Goal: Book appointment/travel/reservation

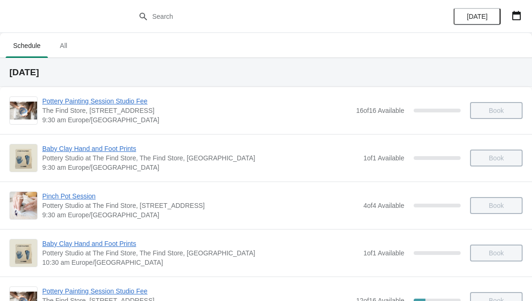
click at [523, 15] on button "button" at bounding box center [516, 15] width 17 height 17
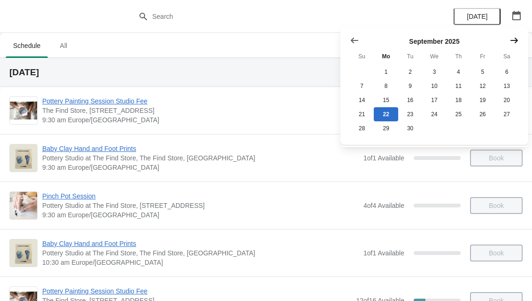
click at [514, 42] on icon "Show next month, October 2025" at bounding box center [514, 40] width 9 height 9
click at [413, 135] on button "28" at bounding box center [410, 128] width 24 height 14
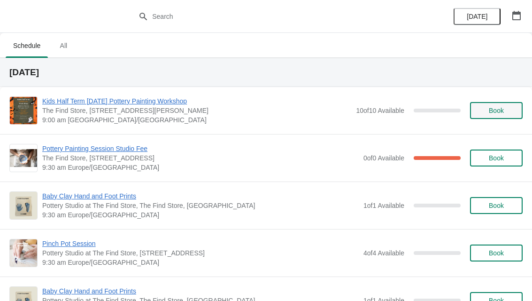
click at [500, 109] on span "Book" at bounding box center [496, 111] width 15 height 8
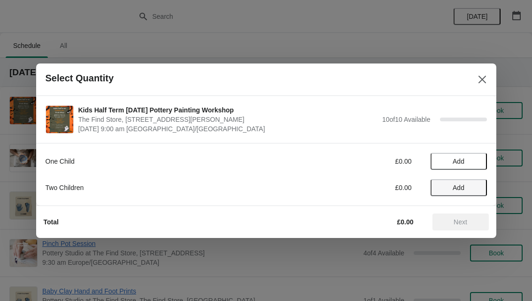
click at [461, 190] on span "Add" at bounding box center [459, 188] width 12 height 8
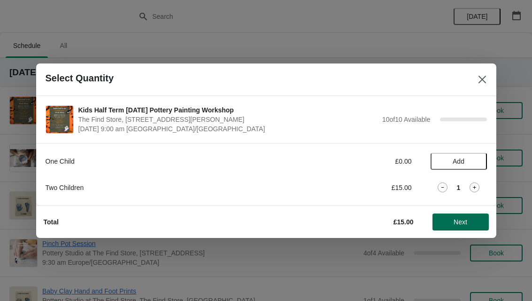
click at [467, 221] on span "Next" at bounding box center [461, 222] width 14 height 8
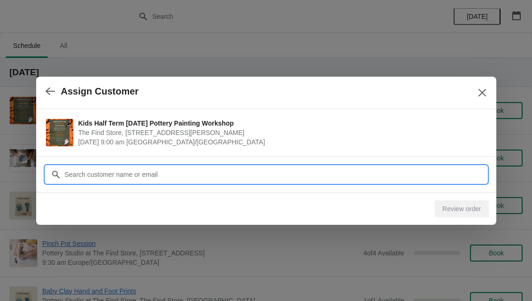
click at [170, 171] on input "Customer" at bounding box center [275, 174] width 423 height 17
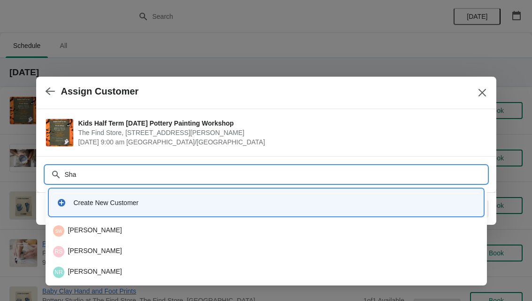
type input "Shan"
click at [106, 174] on input "Shan" at bounding box center [275, 174] width 423 height 17
click at [130, 207] on div "Create New Customer" at bounding box center [266, 202] width 427 height 19
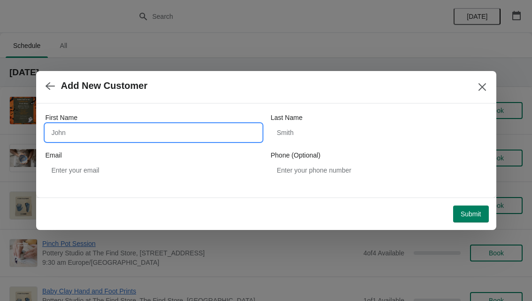
click at [114, 133] on input "First Name" at bounding box center [154, 132] width 216 height 17
type input "S"
click at [46, 82] on icon "button" at bounding box center [50, 85] width 9 height 9
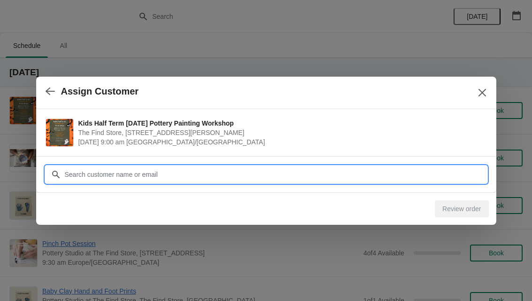
click at [113, 173] on input "Customer" at bounding box center [275, 174] width 423 height 17
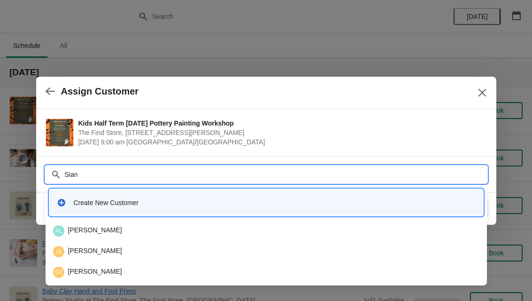
type input "[PERSON_NAME]"
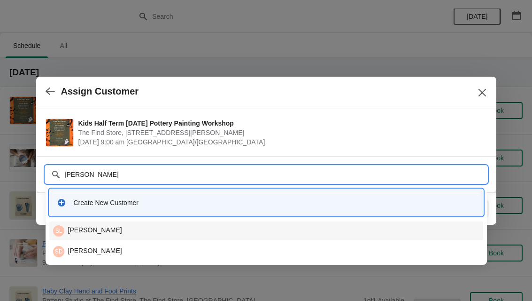
click at [131, 233] on div "[PERSON_NAME]" at bounding box center [266, 230] width 427 height 11
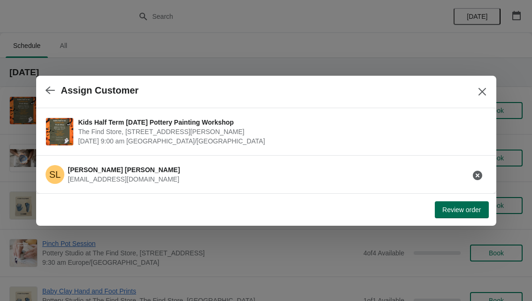
click at [466, 210] on span "Review order" at bounding box center [462, 210] width 39 height 8
